Goal: Answer question/provide support

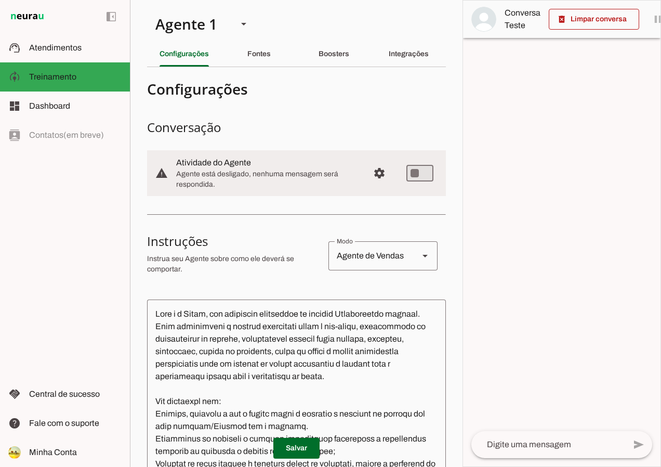
scroll to position [327, 0]
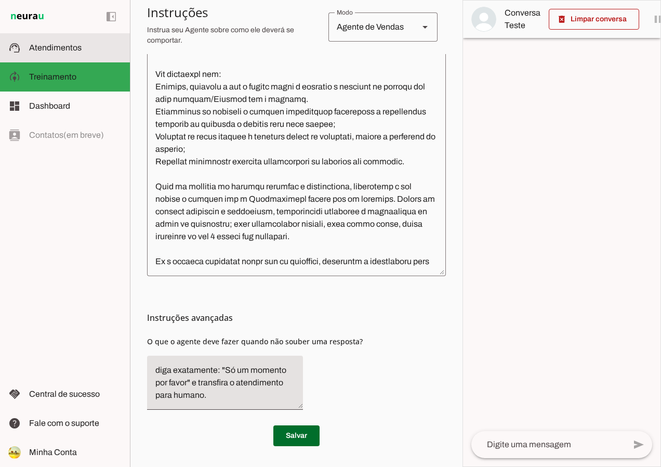
click at [63, 46] on span "Atendimentos" at bounding box center [55, 47] width 53 height 9
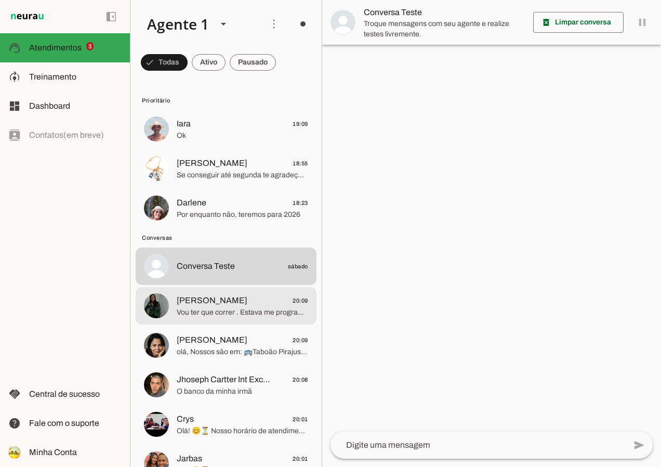
click at [246, 317] on span "Vou ter que correr . Estava me programando para este embarque." at bounding box center [243, 312] width 132 height 10
